Goal: Find specific page/section: Find specific page/section

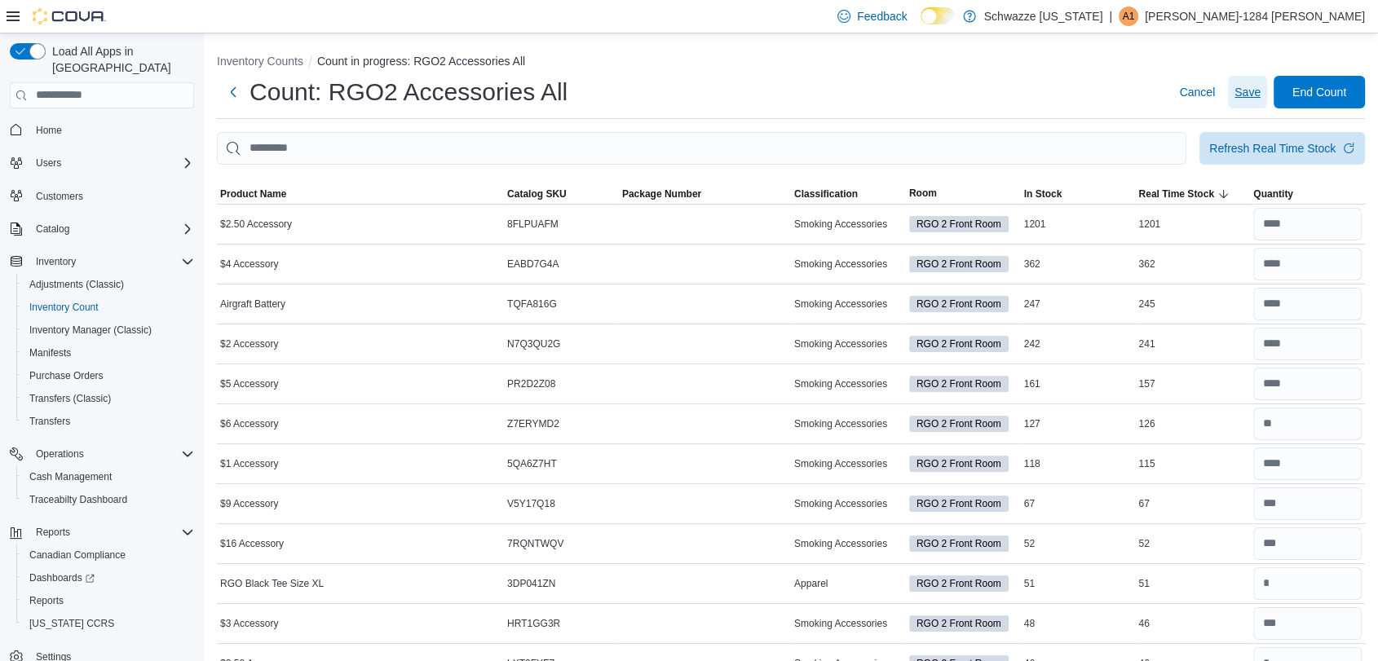
click at [1261, 86] on span "Save" at bounding box center [1248, 92] width 26 height 16
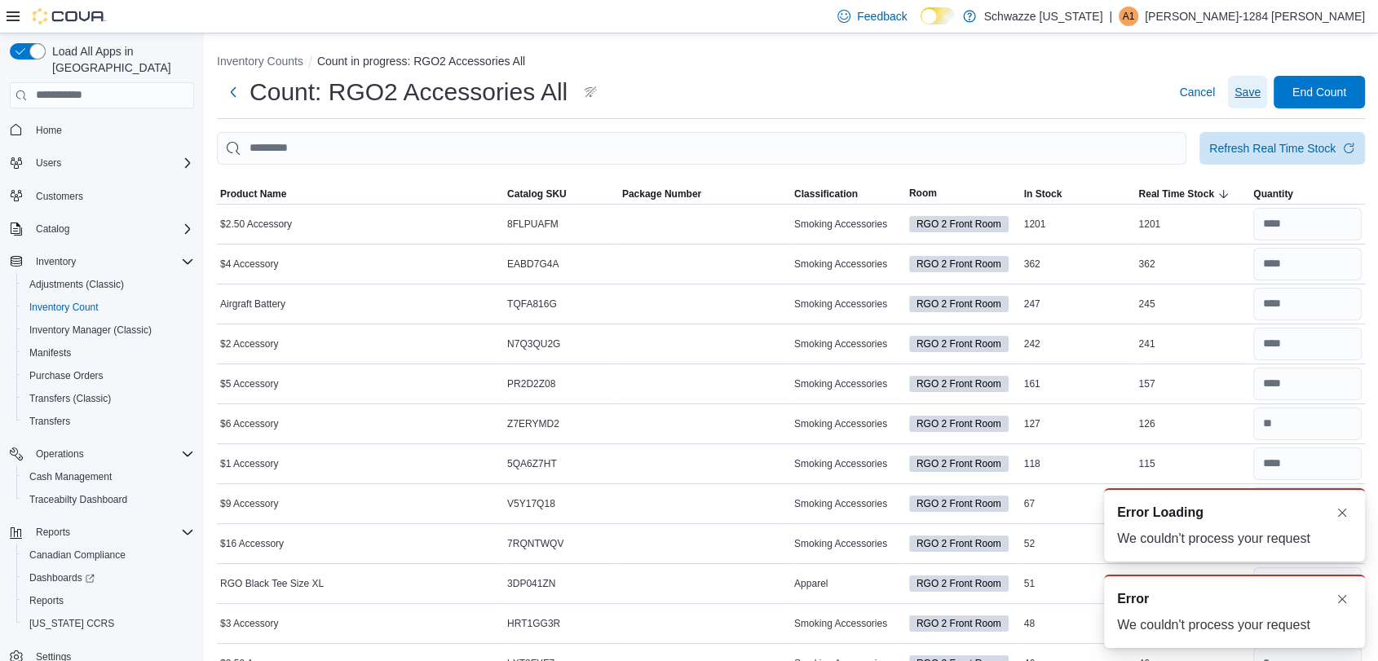
click at [1257, 90] on span "Save" at bounding box center [1248, 92] width 26 height 16
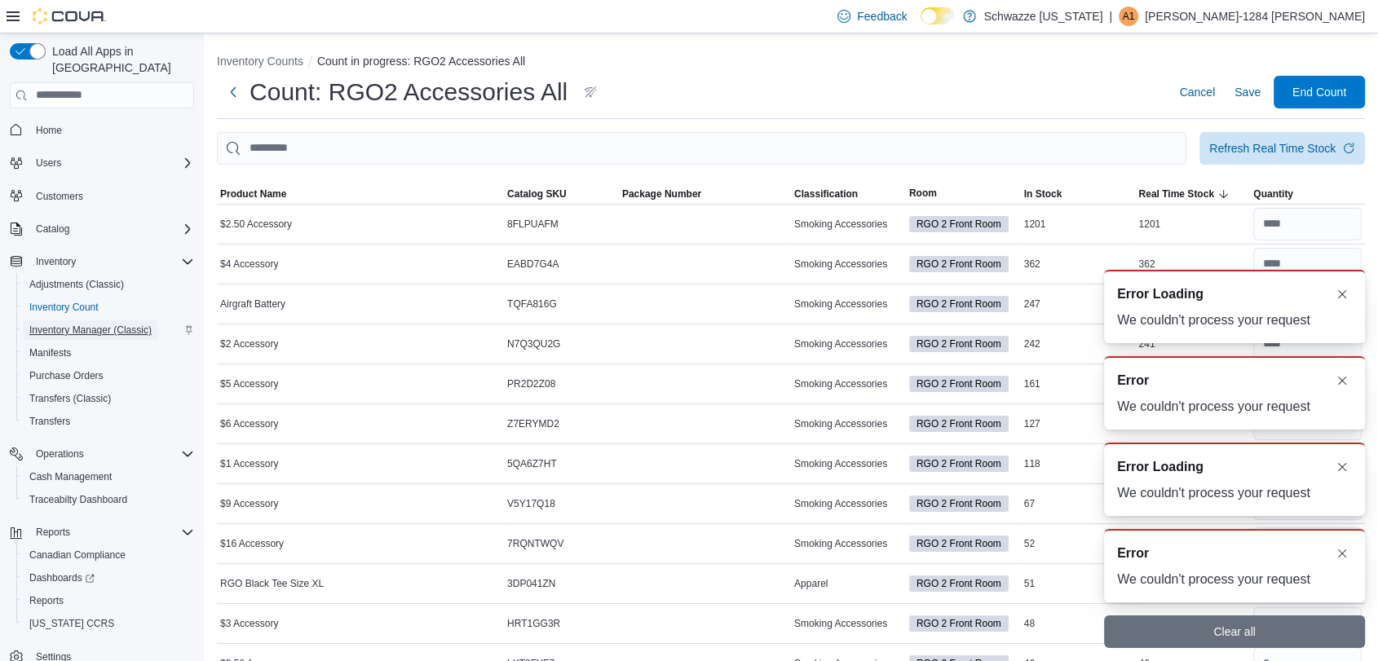
click at [72, 324] on span "Inventory Manager (Classic)" at bounding box center [90, 330] width 122 height 13
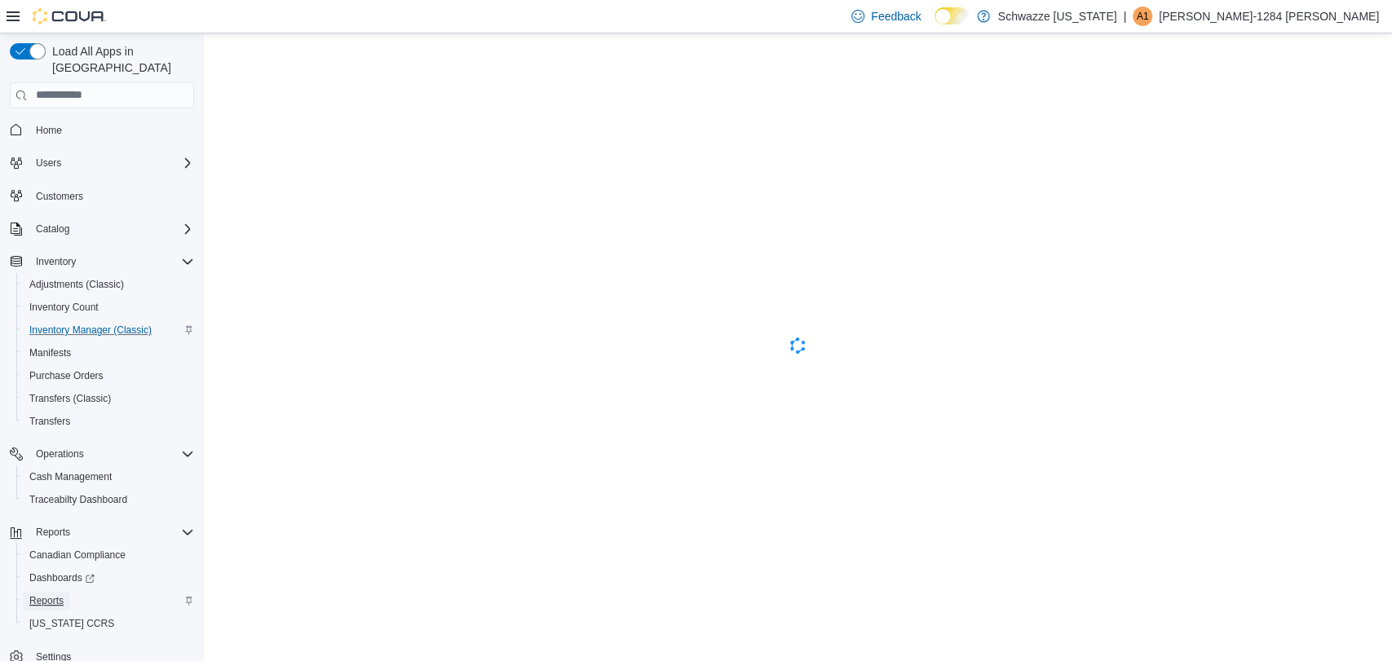
click at [58, 595] on span "Reports" at bounding box center [46, 601] width 34 height 13
